Goal: Obtain resource: Download file/media

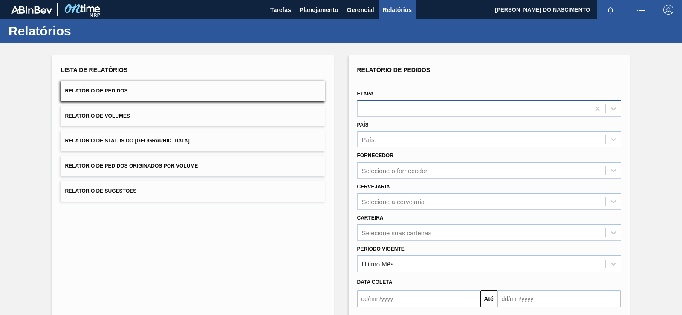
click at [421, 104] on div at bounding box center [474, 108] width 232 height 12
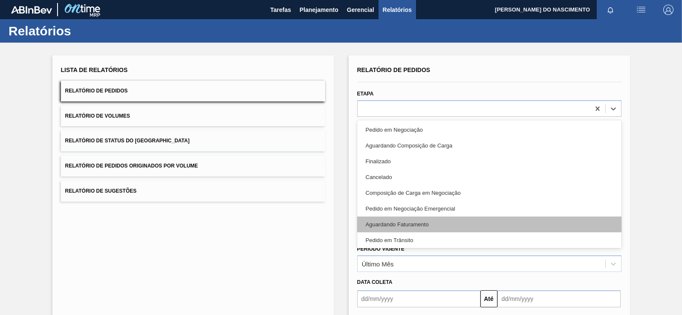
click at [374, 223] on div "Aguardando Faturamento" at bounding box center [489, 225] width 264 height 16
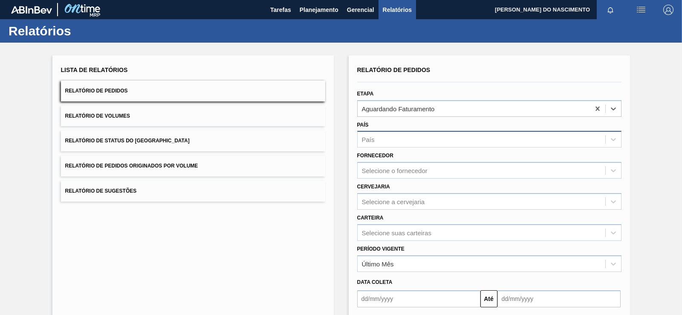
click at [413, 135] on div "País" at bounding box center [482, 139] width 248 height 12
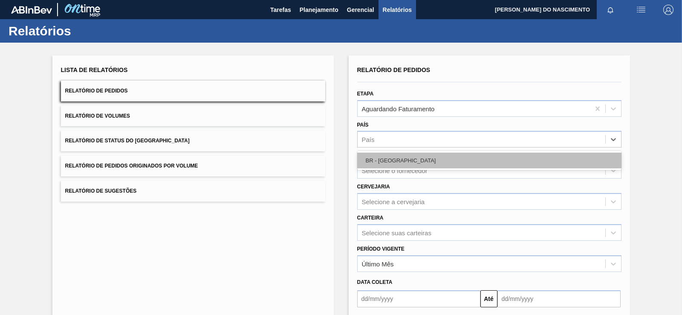
click at [401, 160] on div "BR - [GEOGRAPHIC_DATA]" at bounding box center [489, 161] width 264 height 16
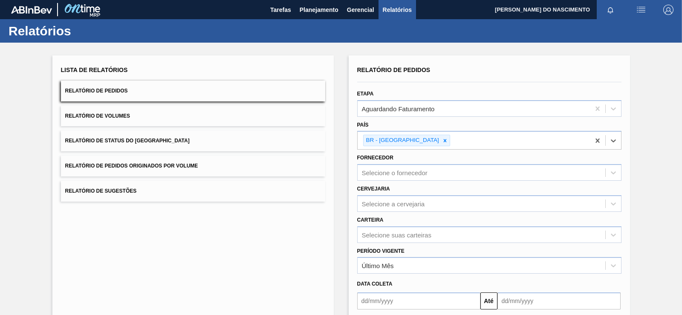
scroll to position [82, 0]
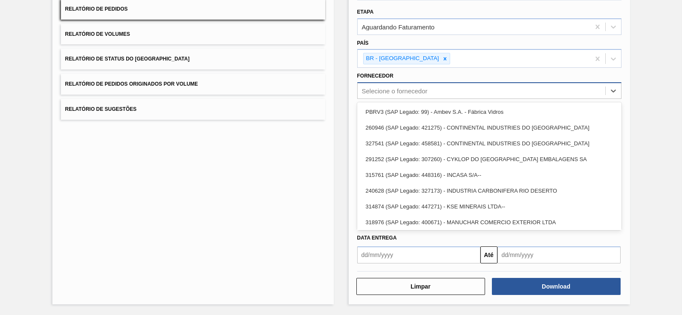
click at [430, 96] on div "Selecione o fornecedor" at bounding box center [482, 91] width 248 height 12
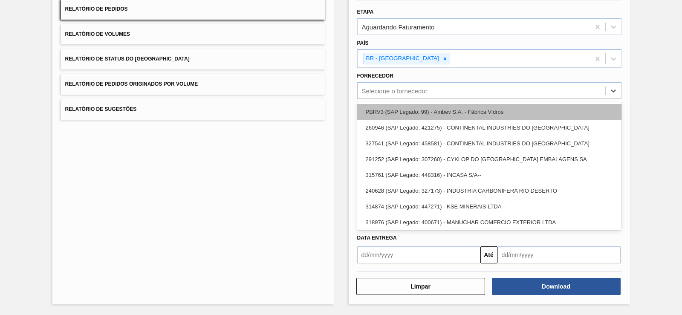
click at [423, 114] on div "PBRV3 (SAP Legado: 99) - Ambev S.A. - Fábrica Vidros" at bounding box center [489, 112] width 264 height 16
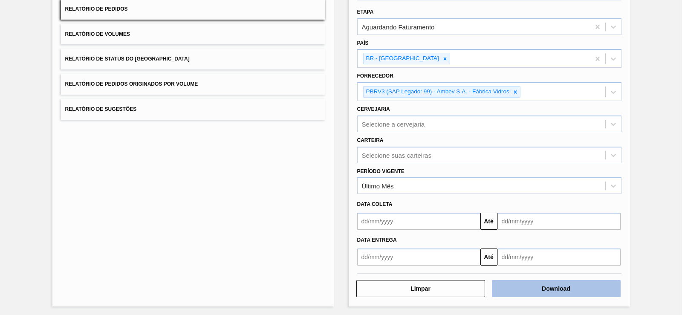
click at [512, 288] on button "Download" at bounding box center [556, 288] width 129 height 17
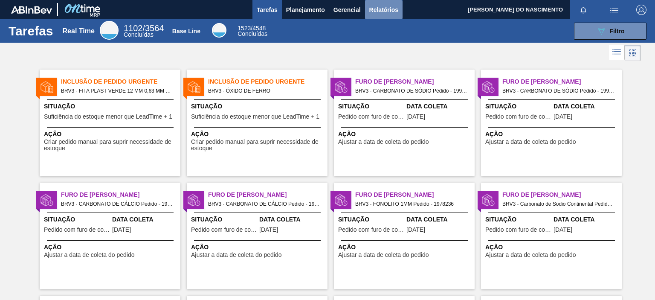
click at [391, 14] on span "Relatórios" at bounding box center [383, 10] width 29 height 10
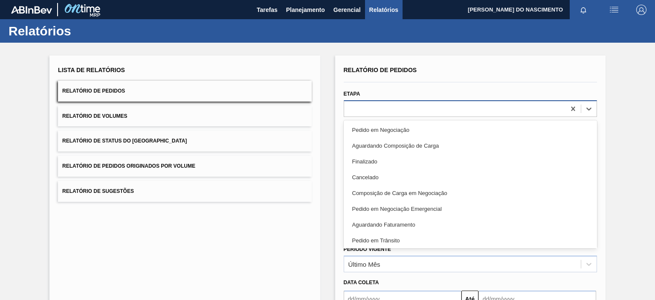
click at [363, 103] on div at bounding box center [454, 108] width 221 height 12
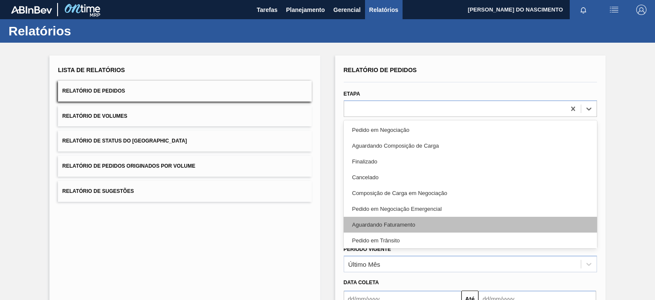
click at [398, 221] on div "Aguardando Faturamento" at bounding box center [470, 225] width 253 height 16
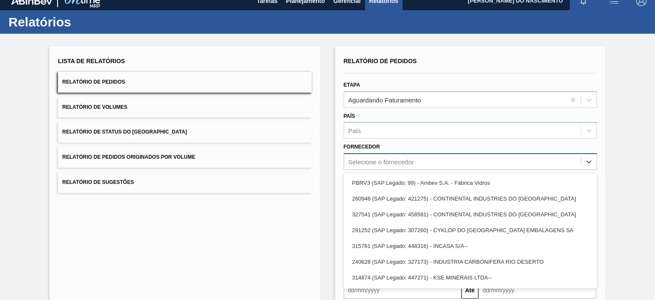
click at [379, 172] on div "Relatório de Pedidos Etapa Aguardando Faturamento País País Fornecedor option P…" at bounding box center [470, 194] width 253 height 279
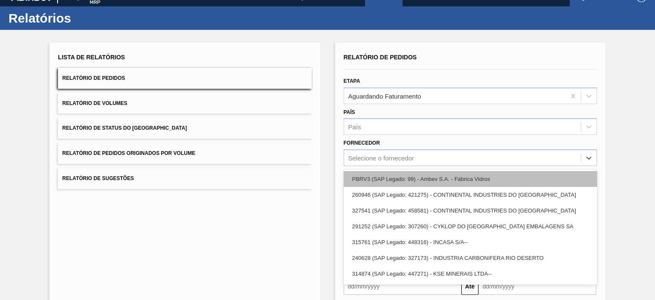
scroll to position [13, 0]
click at [384, 182] on div "PBRV3 (SAP Legado: 99) - Ambev S.A. - Fábrica Vidros" at bounding box center [470, 179] width 253 height 16
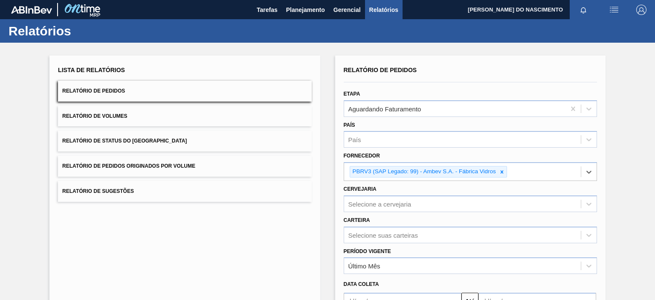
scroll to position [96, 0]
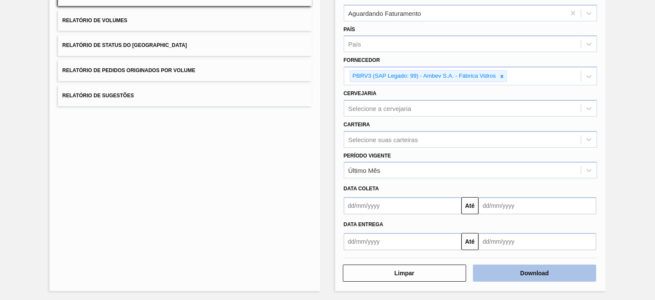
click at [510, 276] on button "Download" at bounding box center [534, 272] width 123 height 17
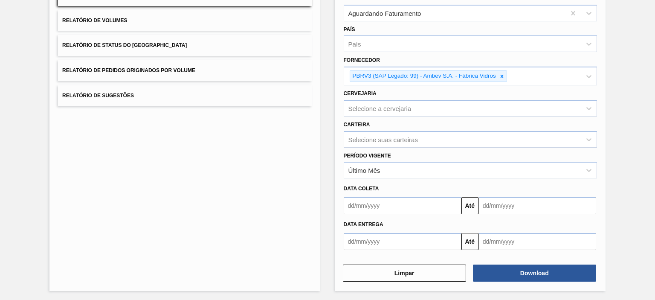
scroll to position [20, 0]
